Goal: Task Accomplishment & Management: Use online tool/utility

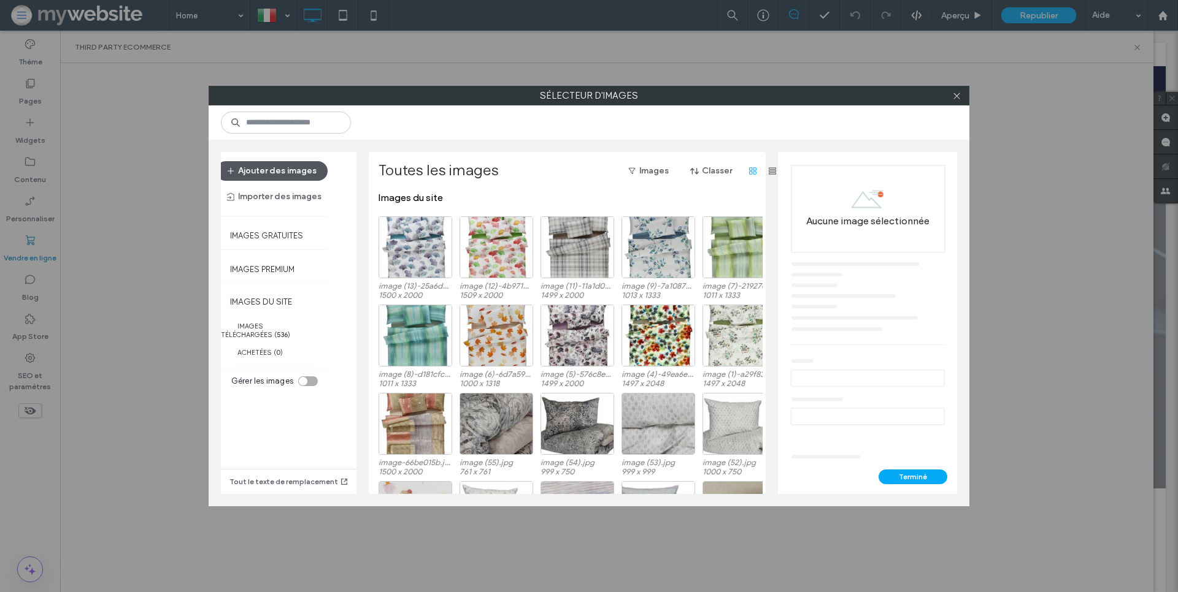
click at [274, 163] on button "Ajouter des images" at bounding box center [272, 171] width 112 height 20
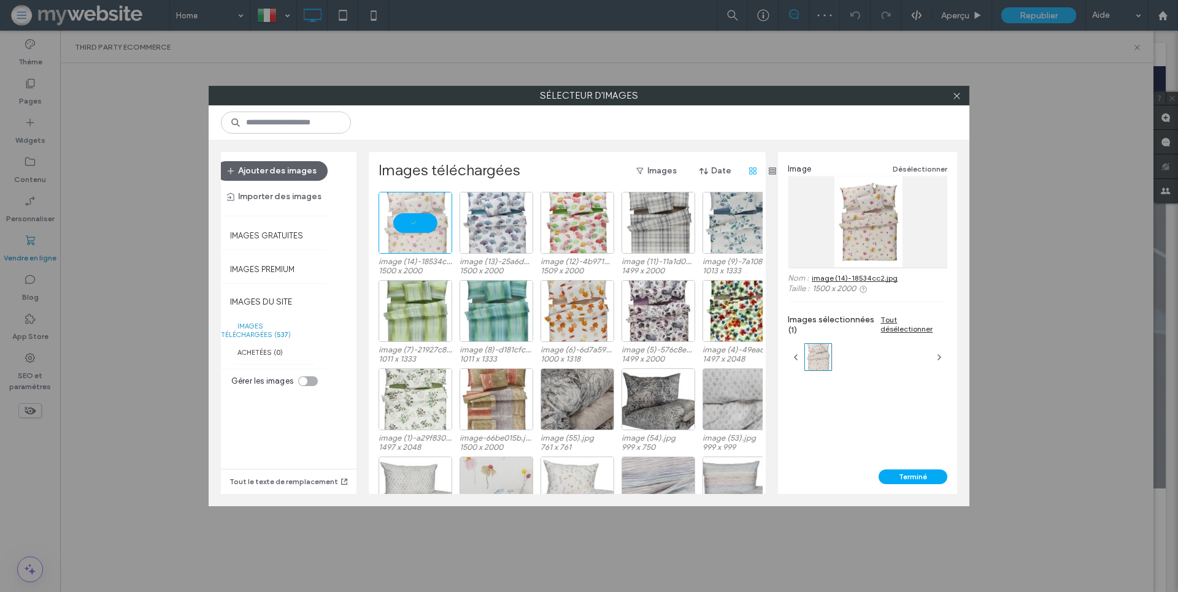
click at [932, 475] on button "Terminé" at bounding box center [912, 477] width 69 height 15
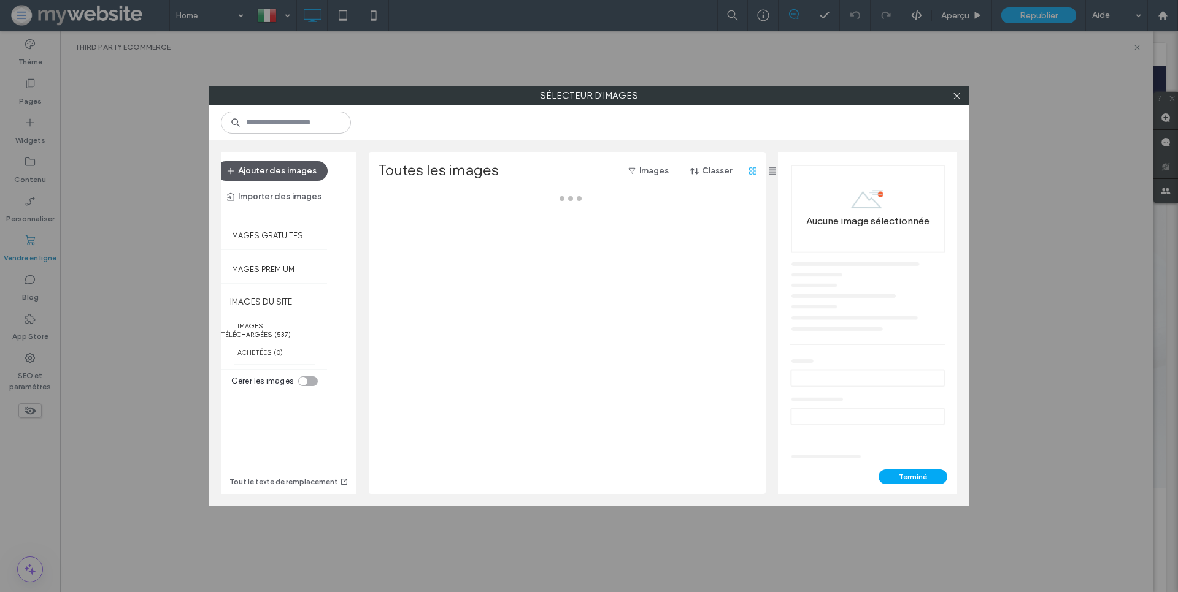
click at [306, 168] on button "Ajouter des images" at bounding box center [272, 171] width 112 height 20
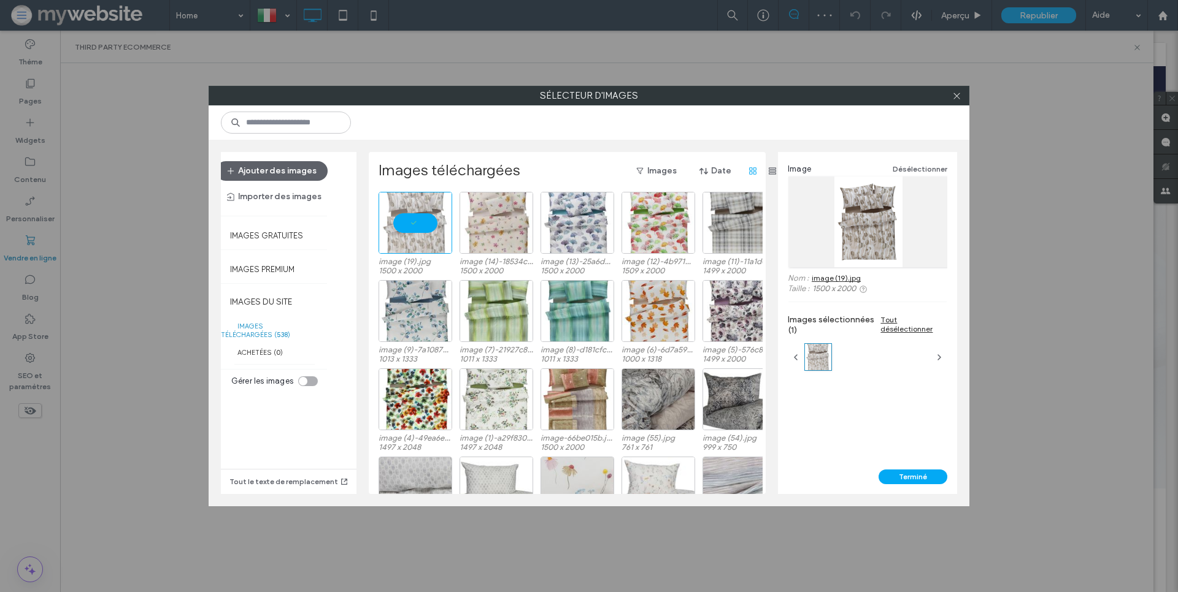
click at [915, 480] on button "Terminé" at bounding box center [912, 477] width 69 height 15
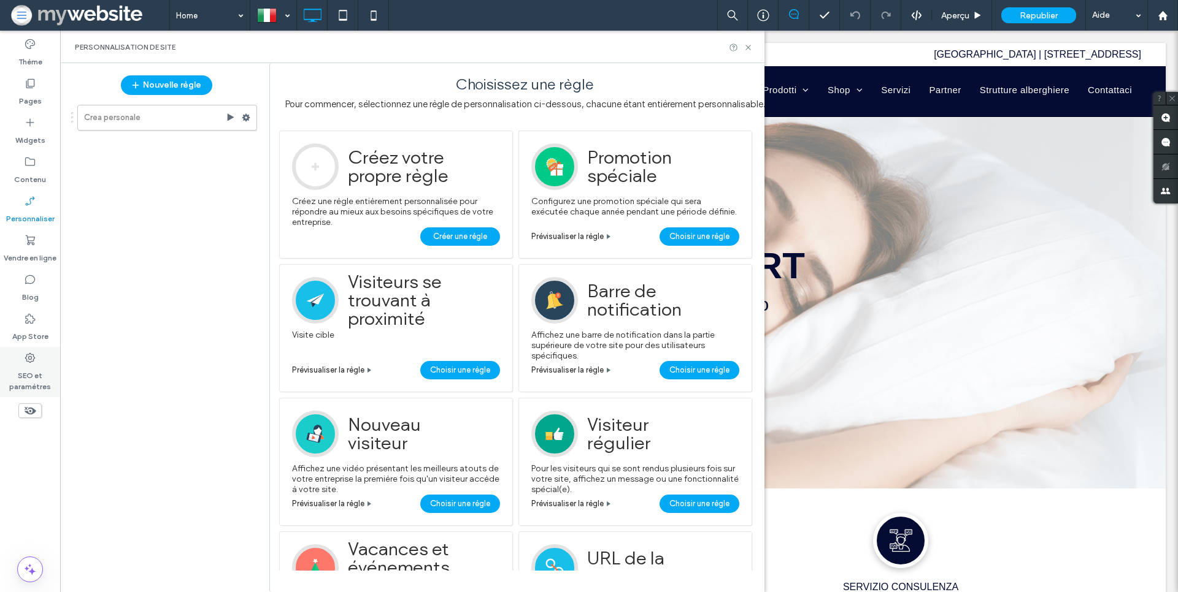
click at [19, 378] on label "SEO et paramètres" at bounding box center [30, 378] width 60 height 28
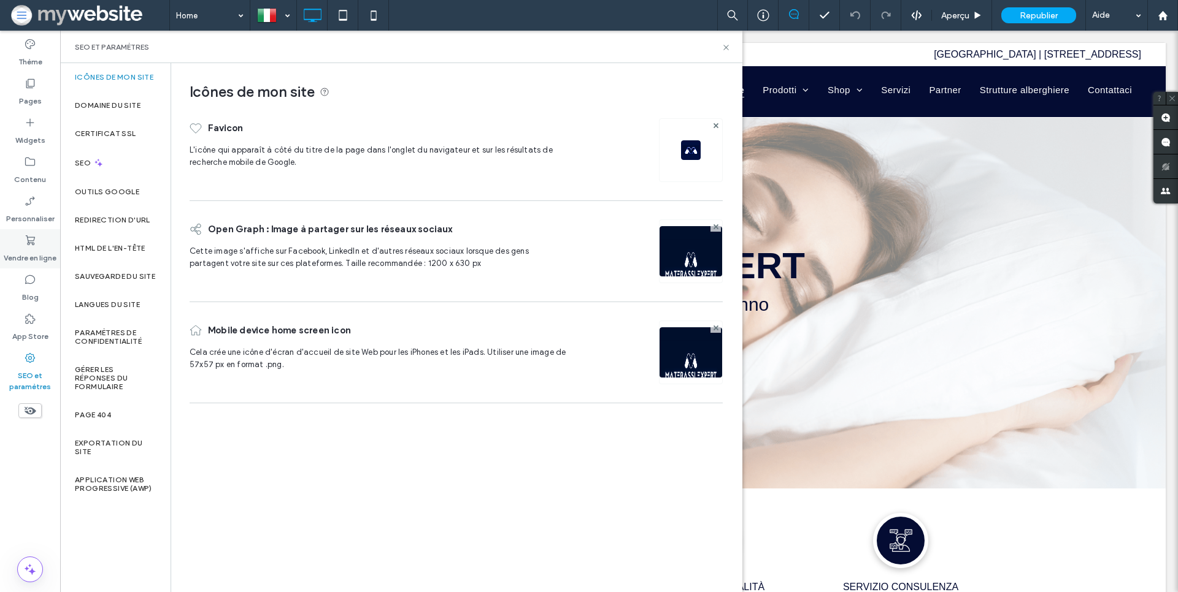
click at [20, 239] on div "Vendre en ligne" at bounding box center [30, 248] width 60 height 39
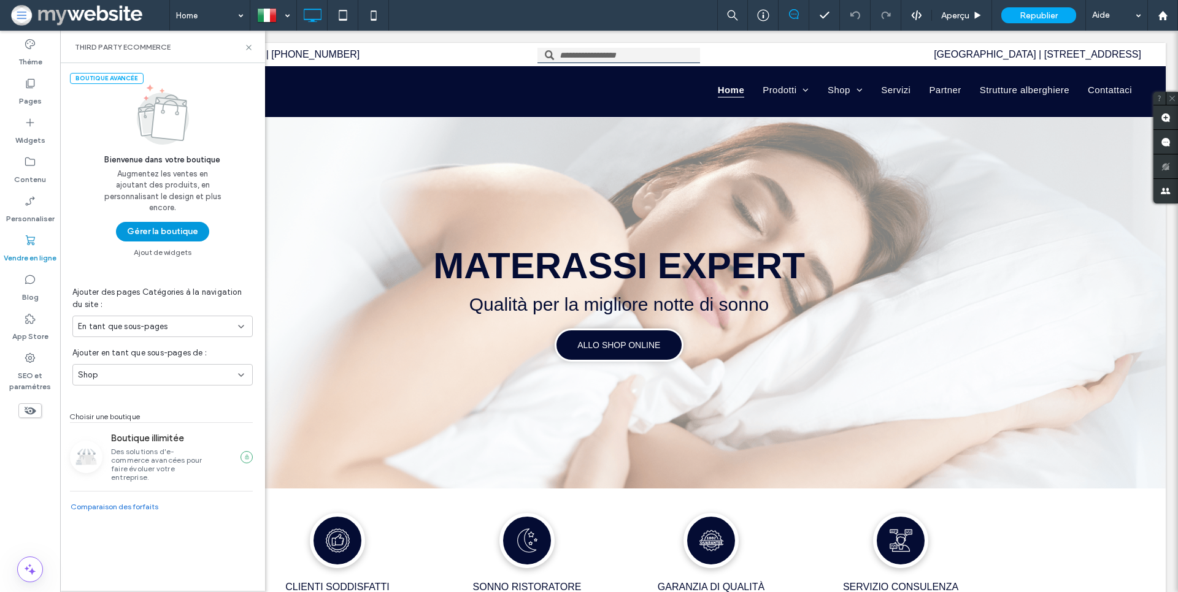
click at [132, 241] on button "Gérer la boutique" at bounding box center [162, 232] width 93 height 20
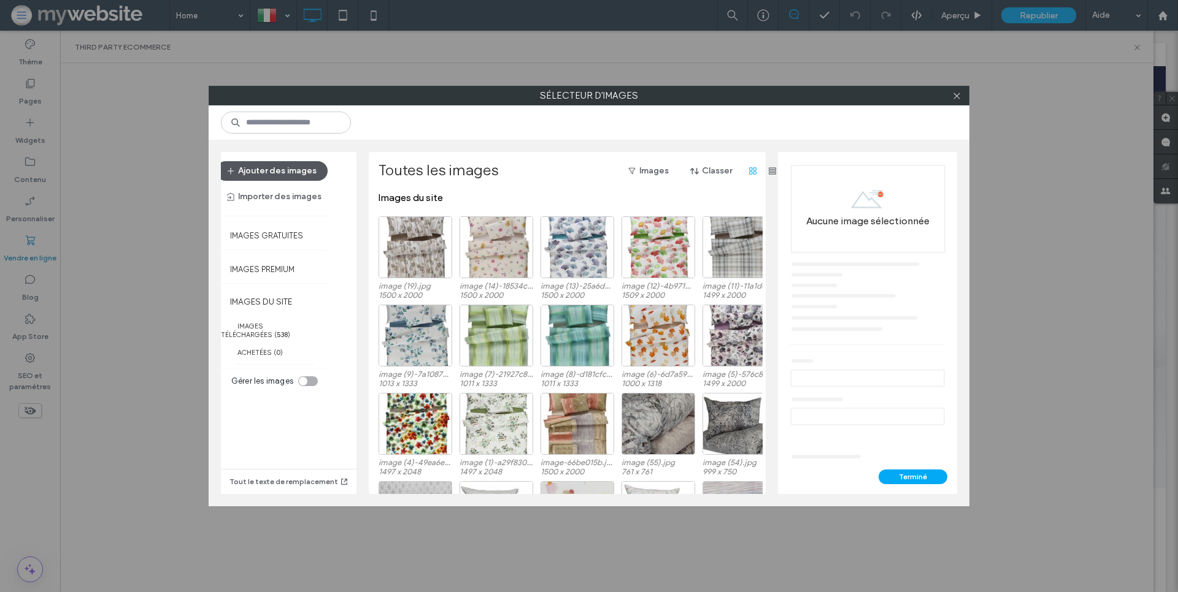
click at [293, 165] on button "Ajouter des images" at bounding box center [272, 171] width 112 height 20
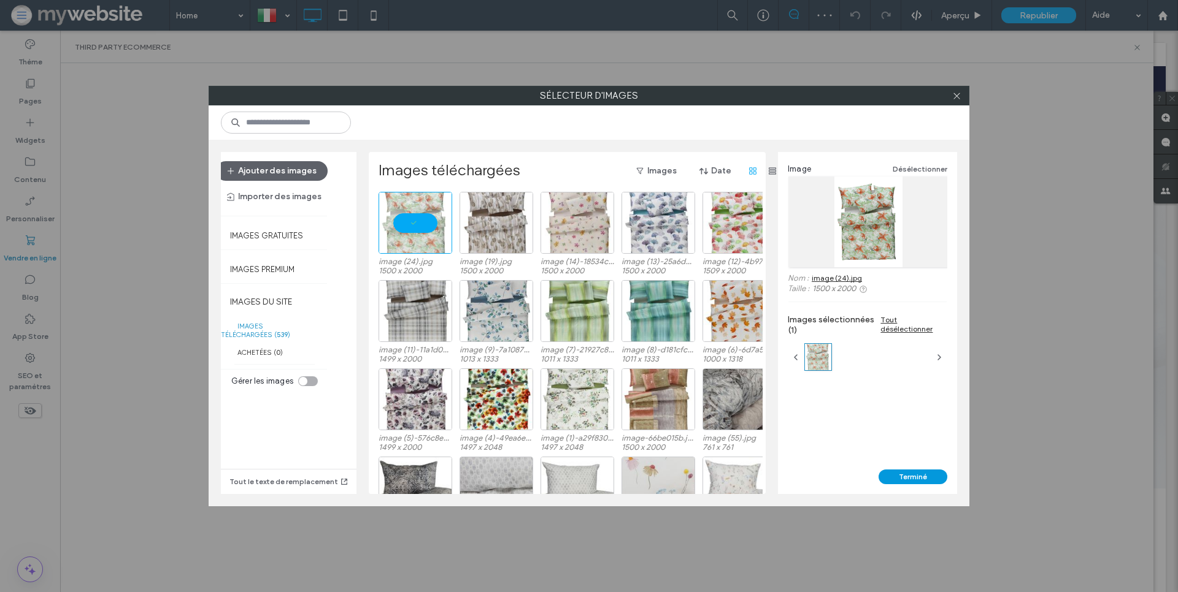
click at [896, 473] on button "Terminé" at bounding box center [912, 477] width 69 height 15
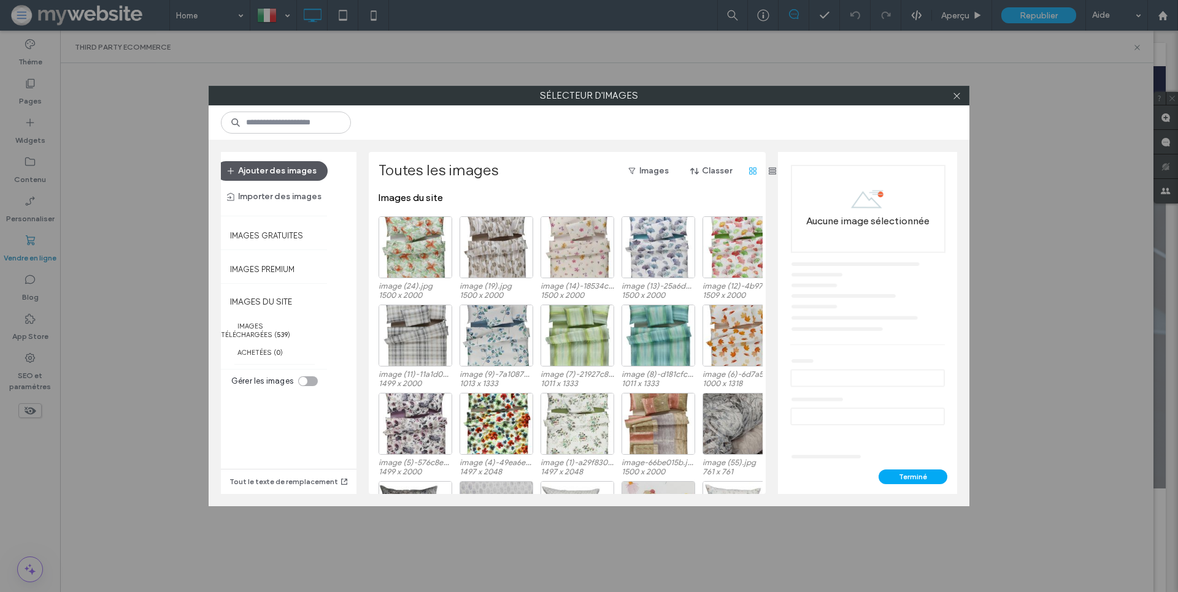
click at [269, 162] on button "Ajouter des images" at bounding box center [272, 171] width 112 height 20
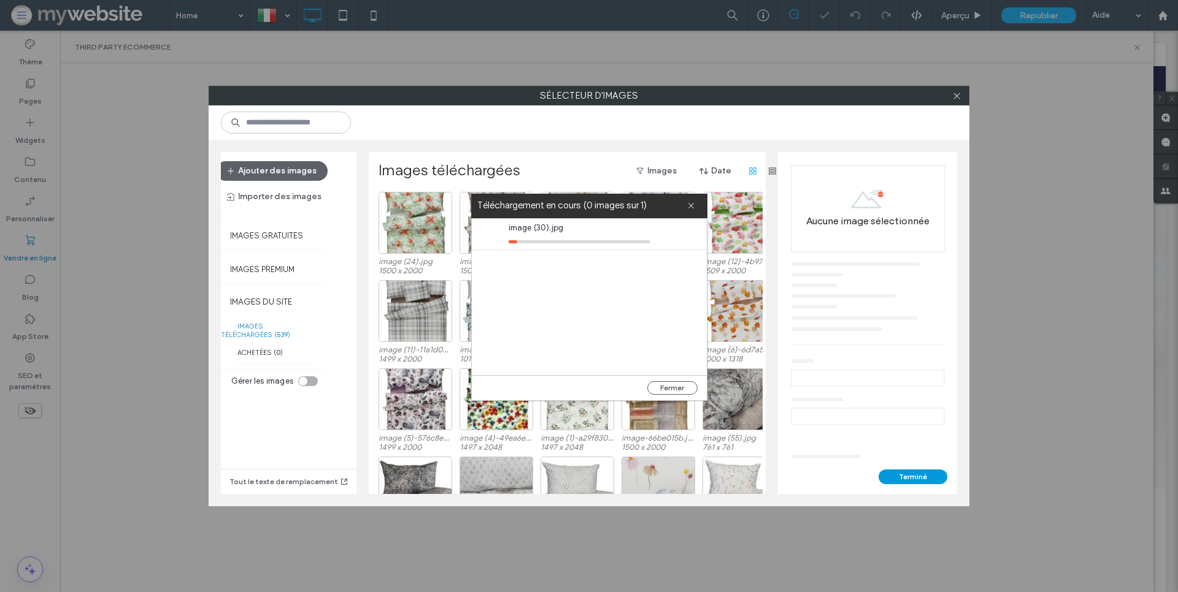
click at [897, 476] on button "Terminé" at bounding box center [912, 477] width 69 height 15
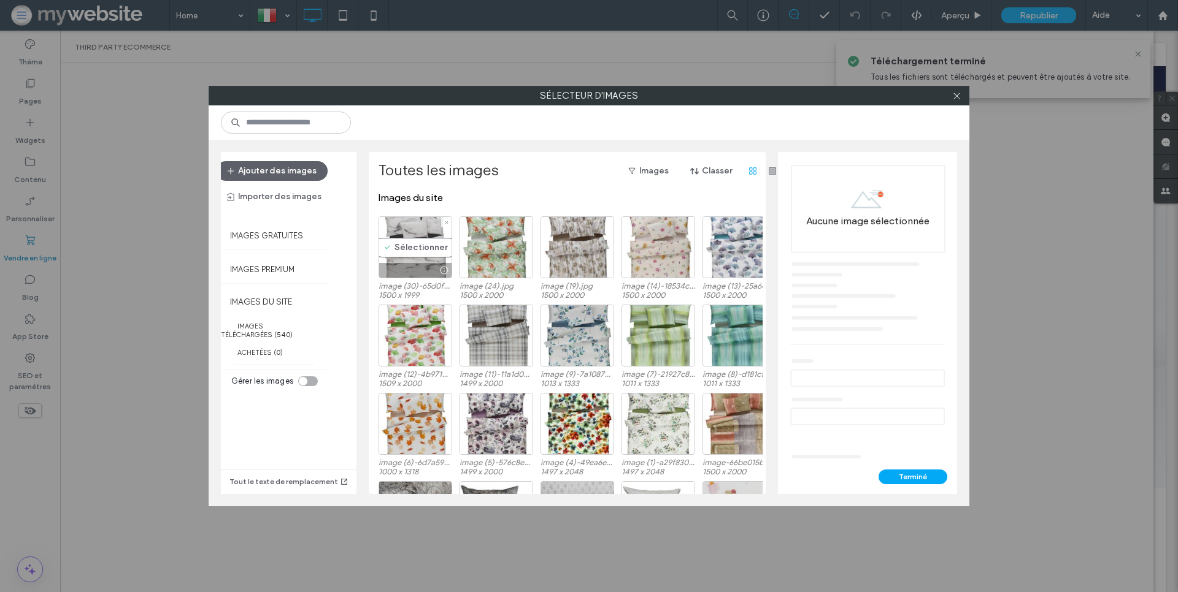
click at [423, 253] on div "Sélectionner" at bounding box center [415, 247] width 74 height 62
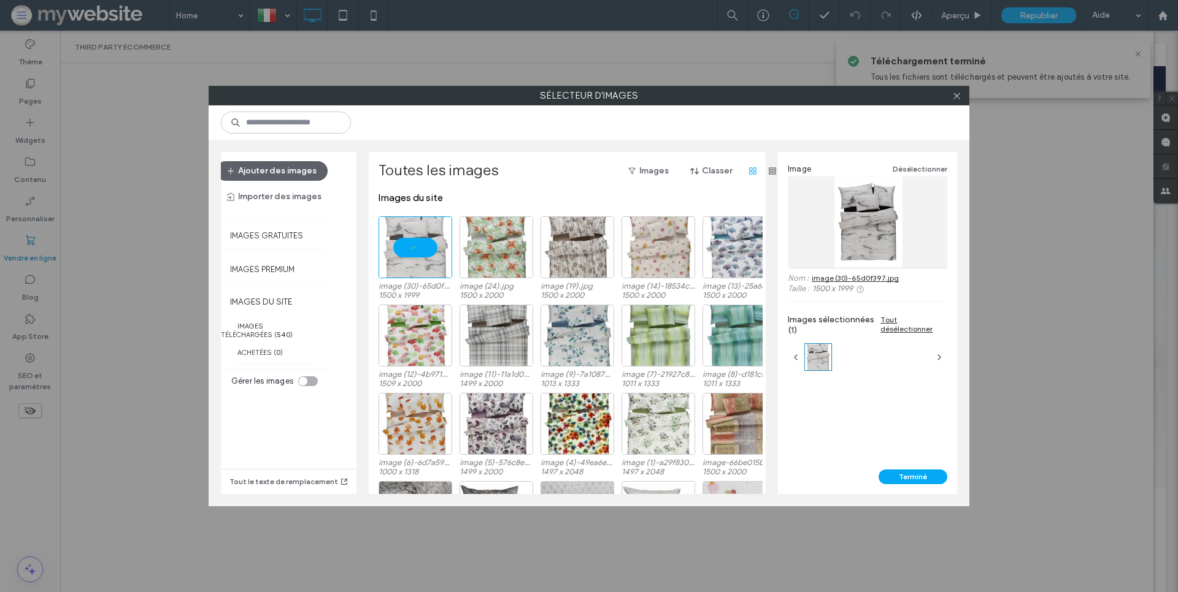
click at [894, 478] on button "Terminé" at bounding box center [912, 477] width 69 height 15
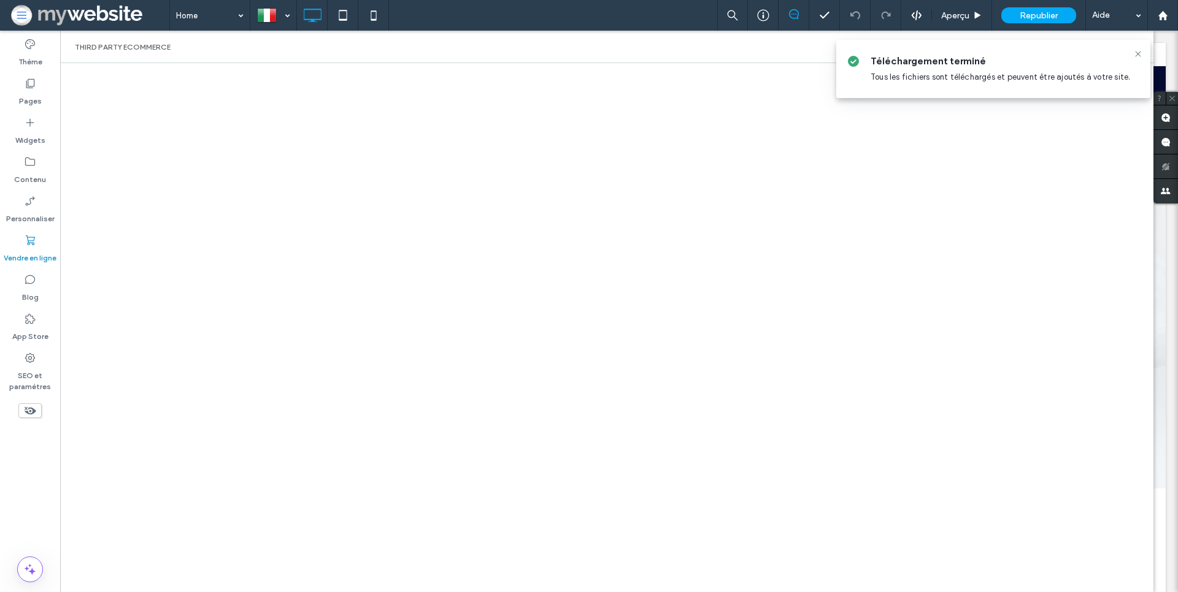
click at [1136, 57] on icon at bounding box center [1138, 54] width 10 height 10
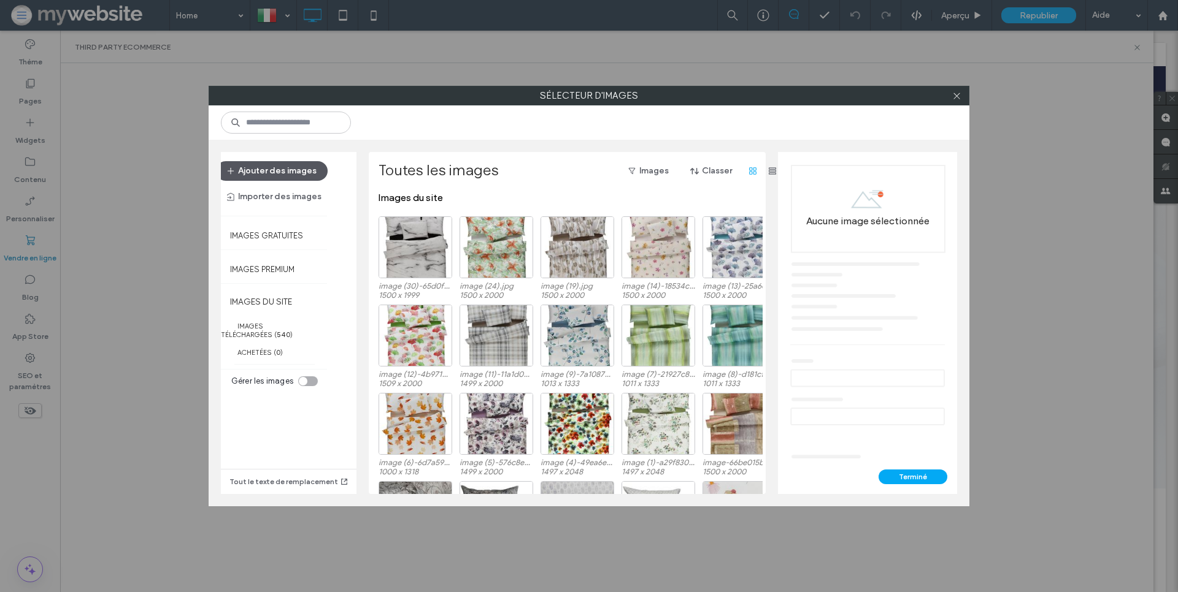
click at [284, 164] on button "Ajouter des images" at bounding box center [272, 171] width 112 height 20
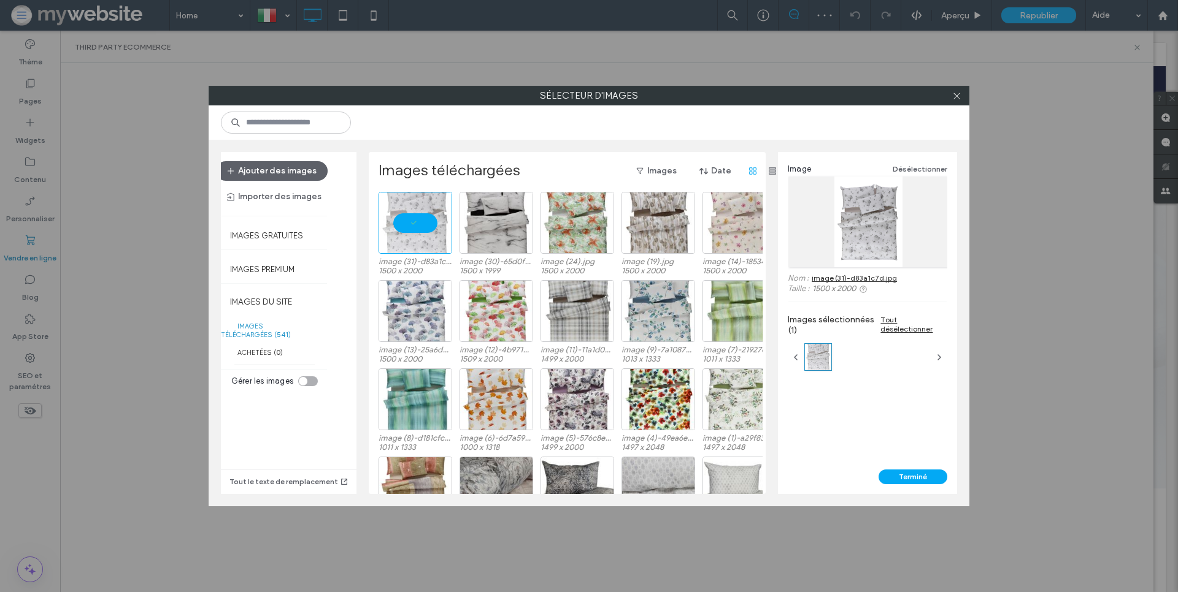
click at [898, 473] on button "Terminé" at bounding box center [912, 477] width 69 height 15
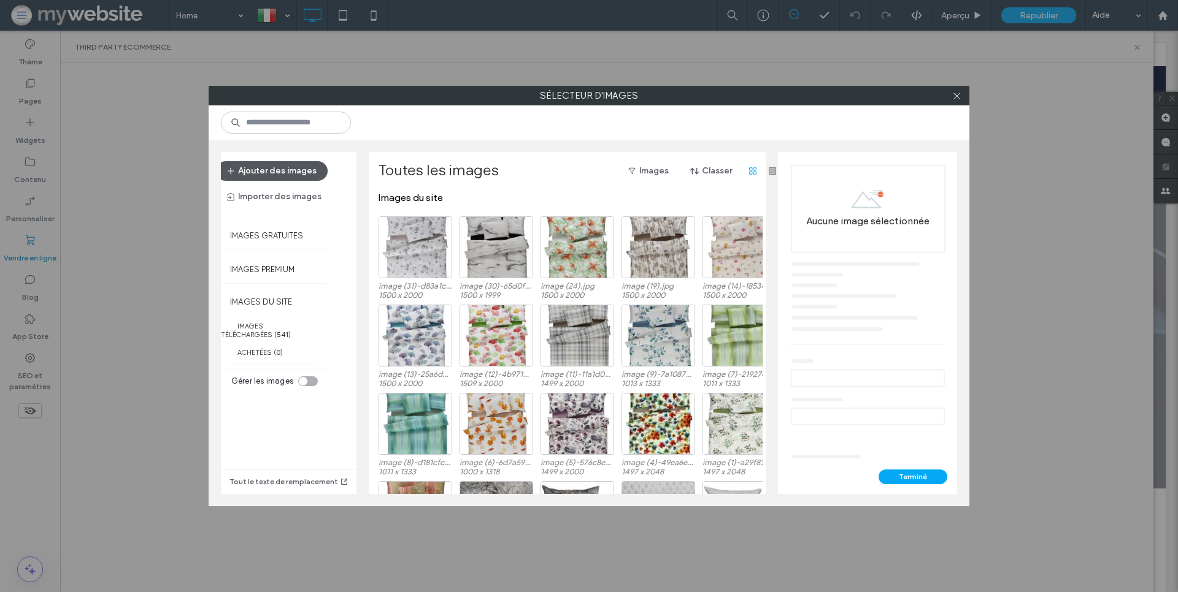
click at [267, 173] on button "Ajouter des images" at bounding box center [272, 171] width 112 height 20
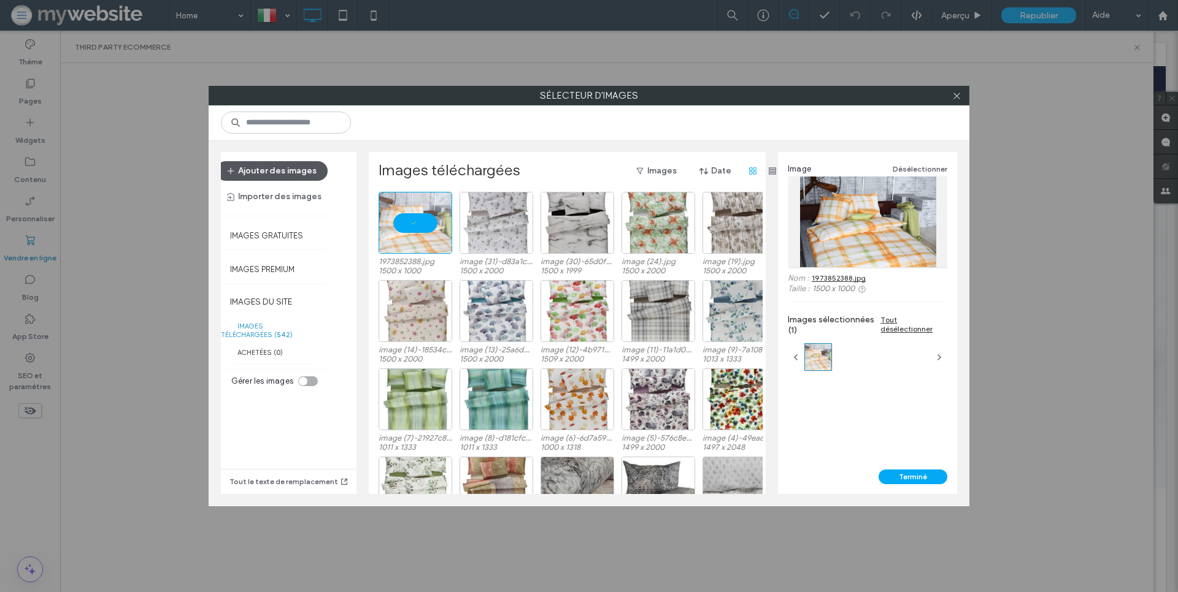
click at [283, 178] on button "Ajouter des images" at bounding box center [272, 171] width 112 height 20
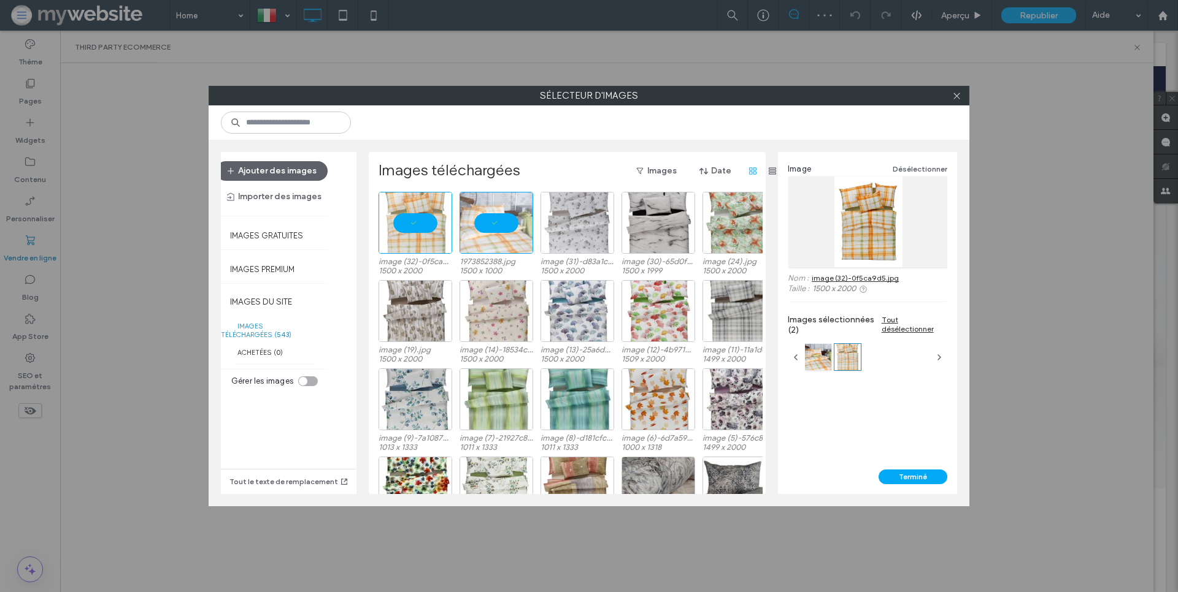
click at [909, 476] on button "Terminé" at bounding box center [912, 477] width 69 height 15
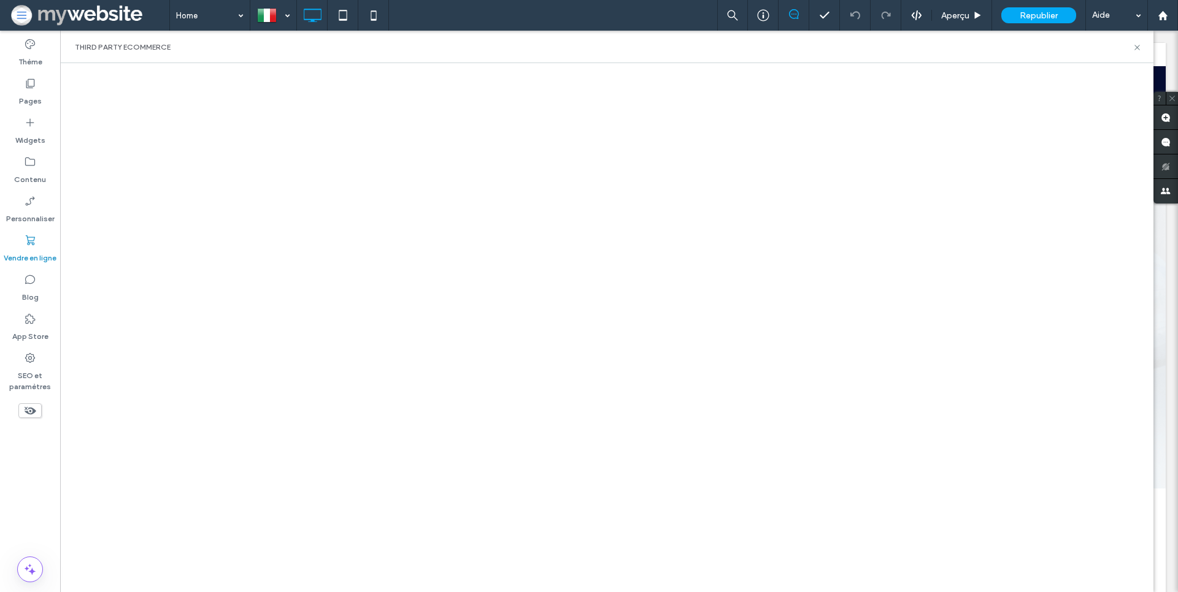
drag, startPoint x: 1149, startPoint y: 343, endPoint x: 1135, endPoint y: 343, distance: 13.5
click at [1149, 343] on div at bounding box center [606, 327] width 1093 height 529
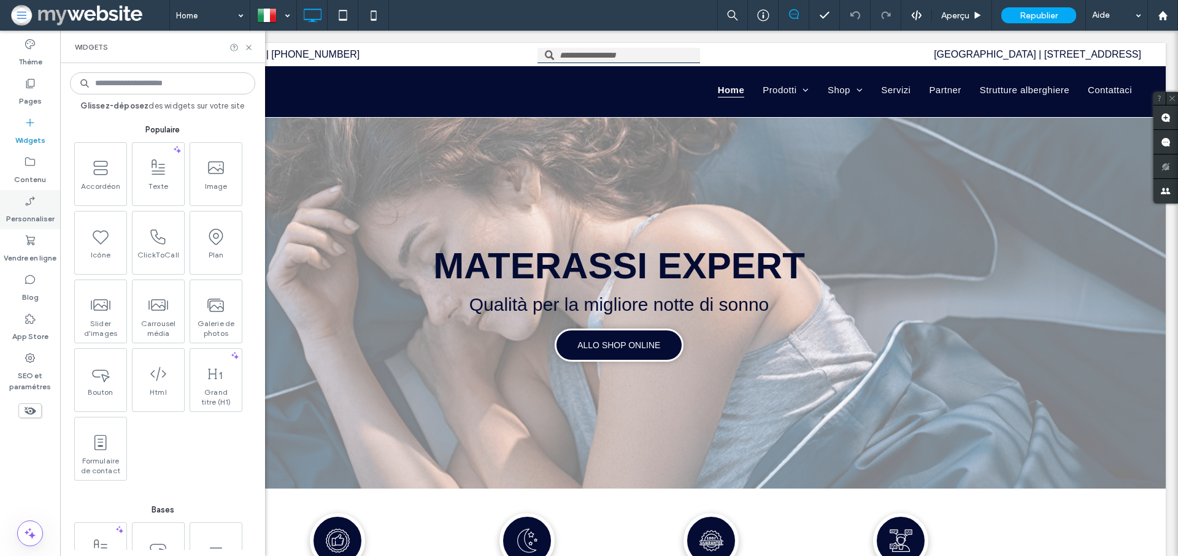
click at [26, 228] on div "Personnaliser" at bounding box center [30, 209] width 60 height 39
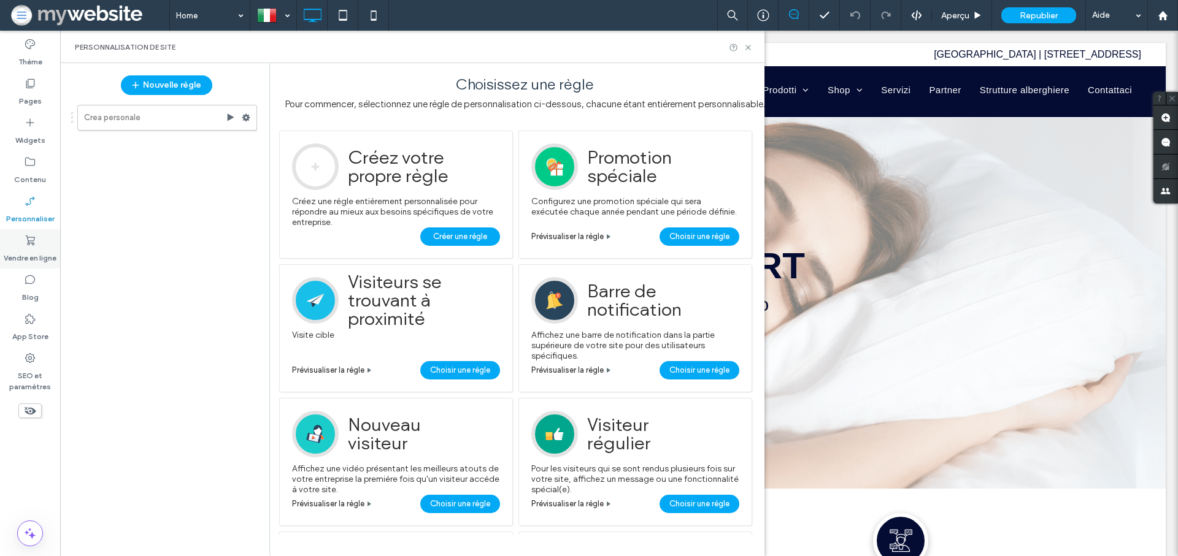
click at [36, 249] on label "Vendre en ligne" at bounding box center [30, 255] width 53 height 17
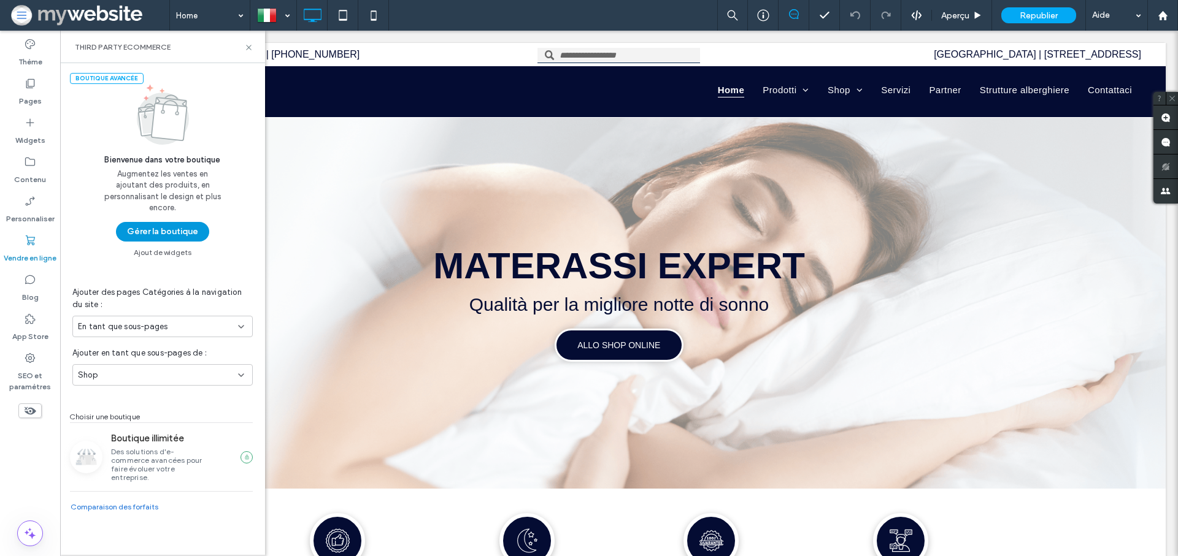
click at [155, 236] on button "Gérer la boutique" at bounding box center [162, 232] width 93 height 20
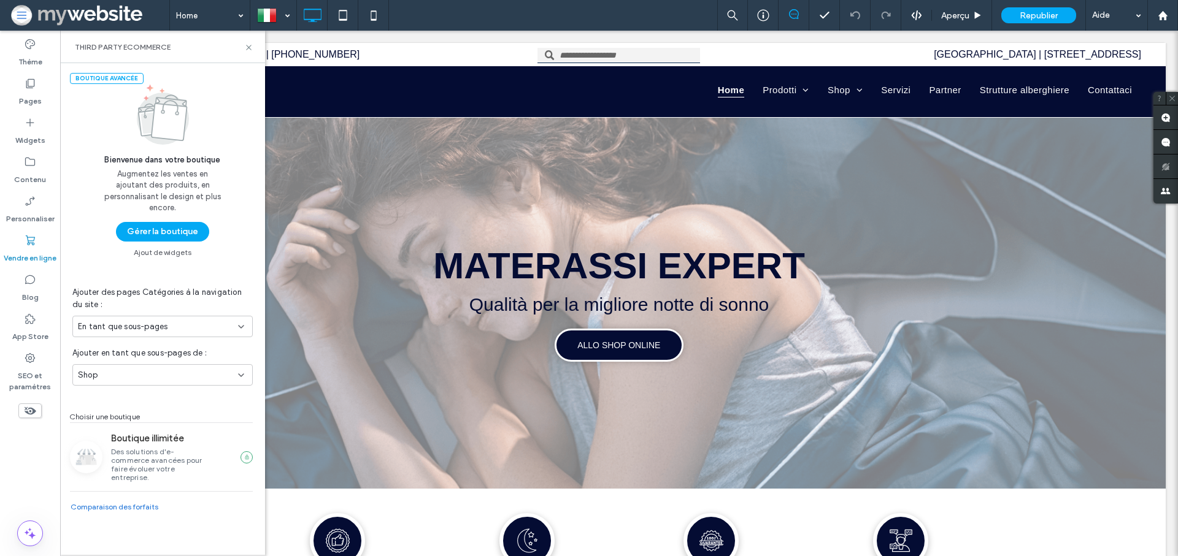
click at [140, 234] on button "Gérer la boutique" at bounding box center [162, 232] width 93 height 20
